Goal: Transaction & Acquisition: Purchase product/service

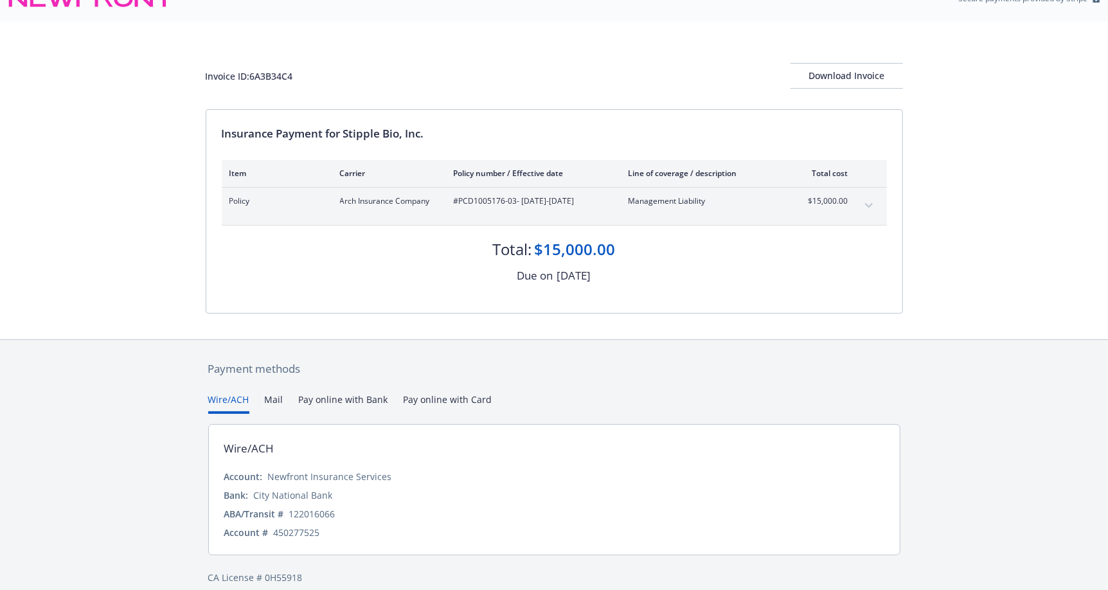
scroll to position [38, 0]
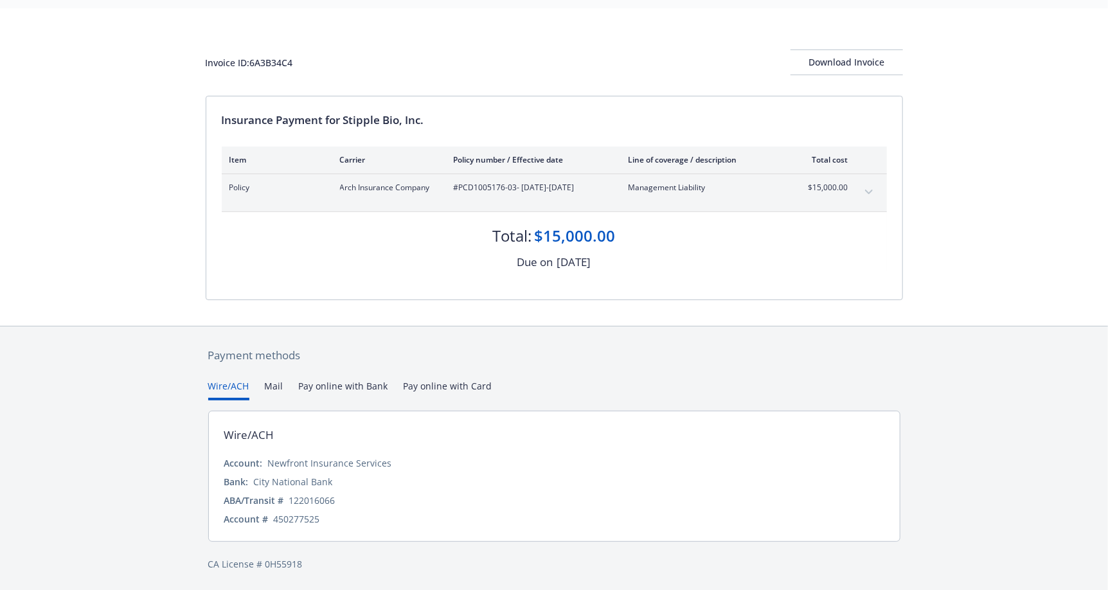
click at [376, 389] on button "Pay online with Bank" at bounding box center [343, 389] width 89 height 21
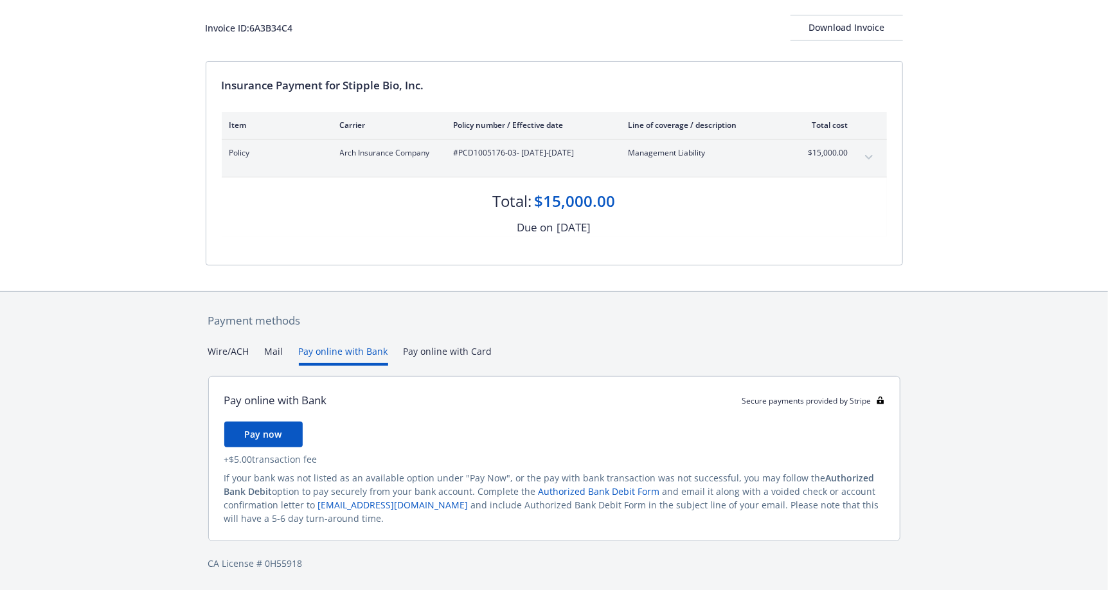
scroll to position [13, 0]
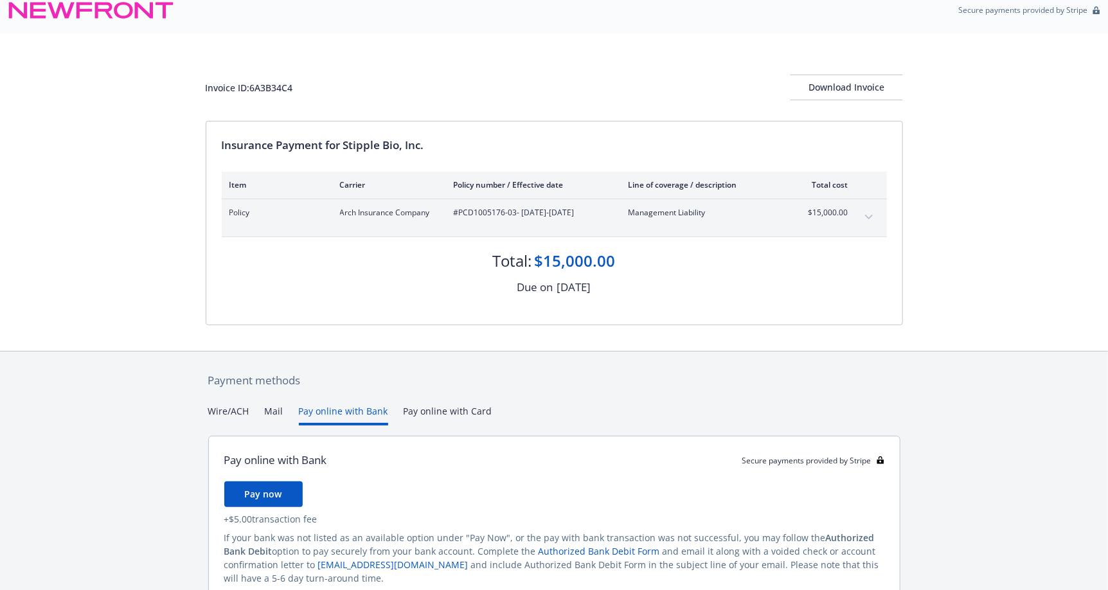
click at [468, 355] on div "Payment methods Wire/ACH Mail Pay online with Bank Pay online with Card Pay onl…" at bounding box center [554, 502] width 697 height 300
click at [373, 413] on button "Pay online with Bank" at bounding box center [343, 414] width 89 height 21
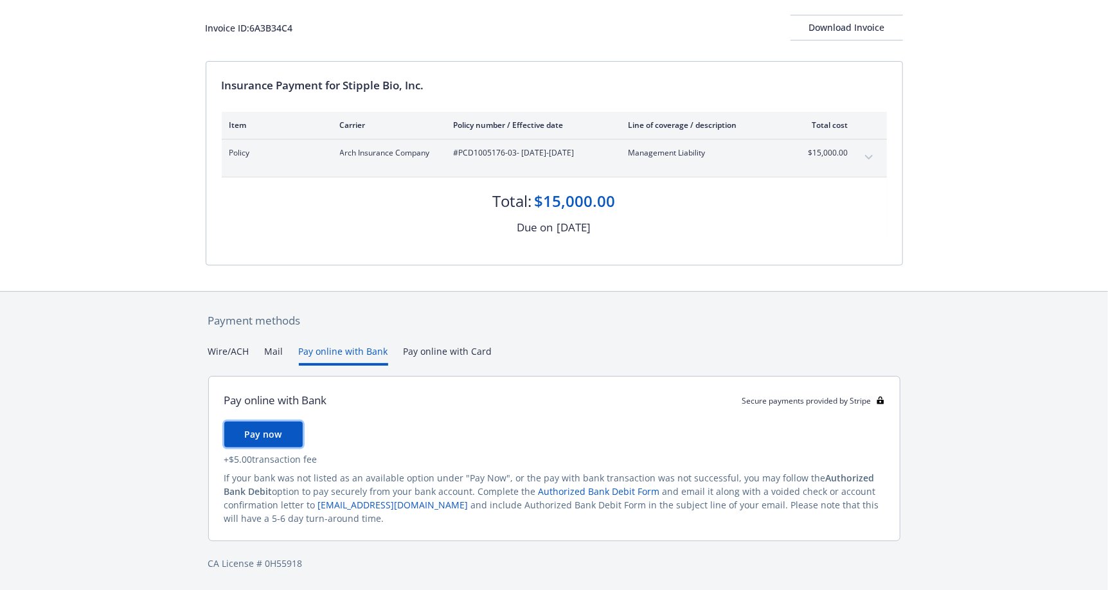
click at [289, 437] on button "Pay now" at bounding box center [263, 435] width 78 height 26
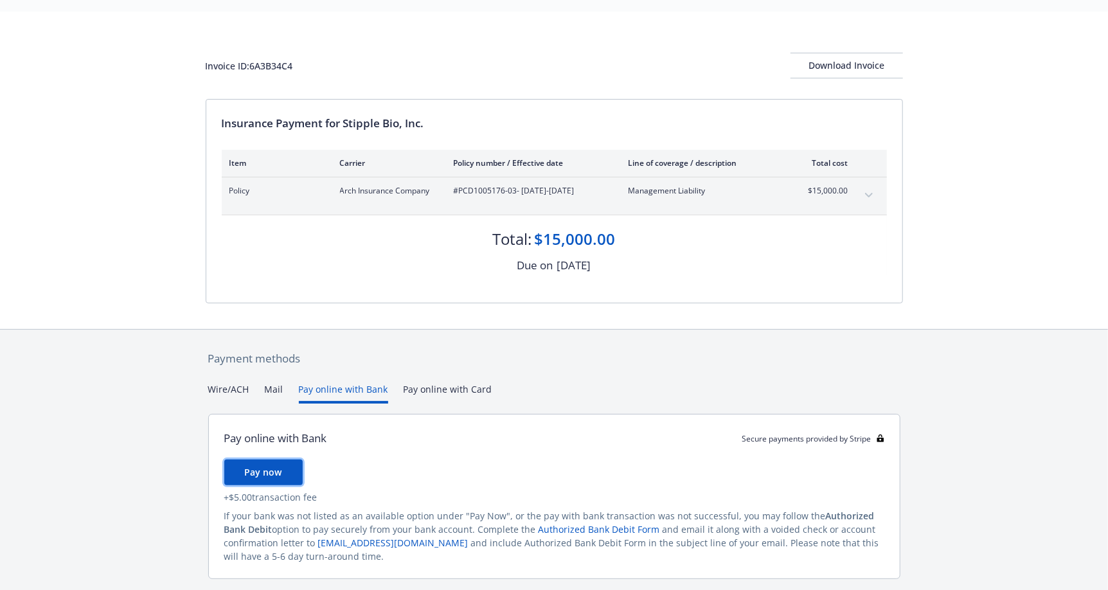
scroll to position [0, 0]
